Goal: Use online tool/utility: Utilize a website feature to perform a specific function

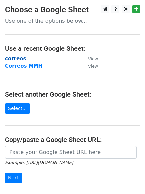
click at [19, 59] on strong "correos" at bounding box center [15, 59] width 21 height 6
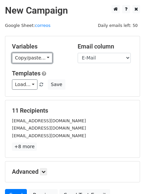
click at [19, 59] on link "Copy/paste..." at bounding box center [32, 58] width 40 height 10
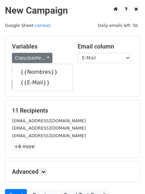
click at [92, 95] on div "Variables Copy/paste... {{Nombres}} {{E-Mail}} Email column Nombres E-Mail Temp…" at bounding box center [72, 66] width 134 height 60
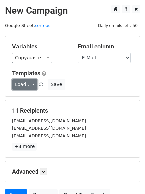
click at [28, 84] on link "Load..." at bounding box center [25, 84] width 26 height 10
click at [28, 98] on link "12k pr" at bounding box center [38, 99] width 52 height 11
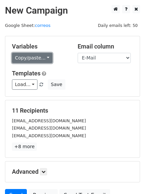
click at [39, 57] on link "Copy/paste..." at bounding box center [32, 58] width 40 height 10
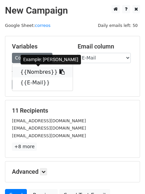
click at [33, 73] on link "{{Nombres}}" at bounding box center [42, 72] width 60 height 11
